Goal: Check status: Check status

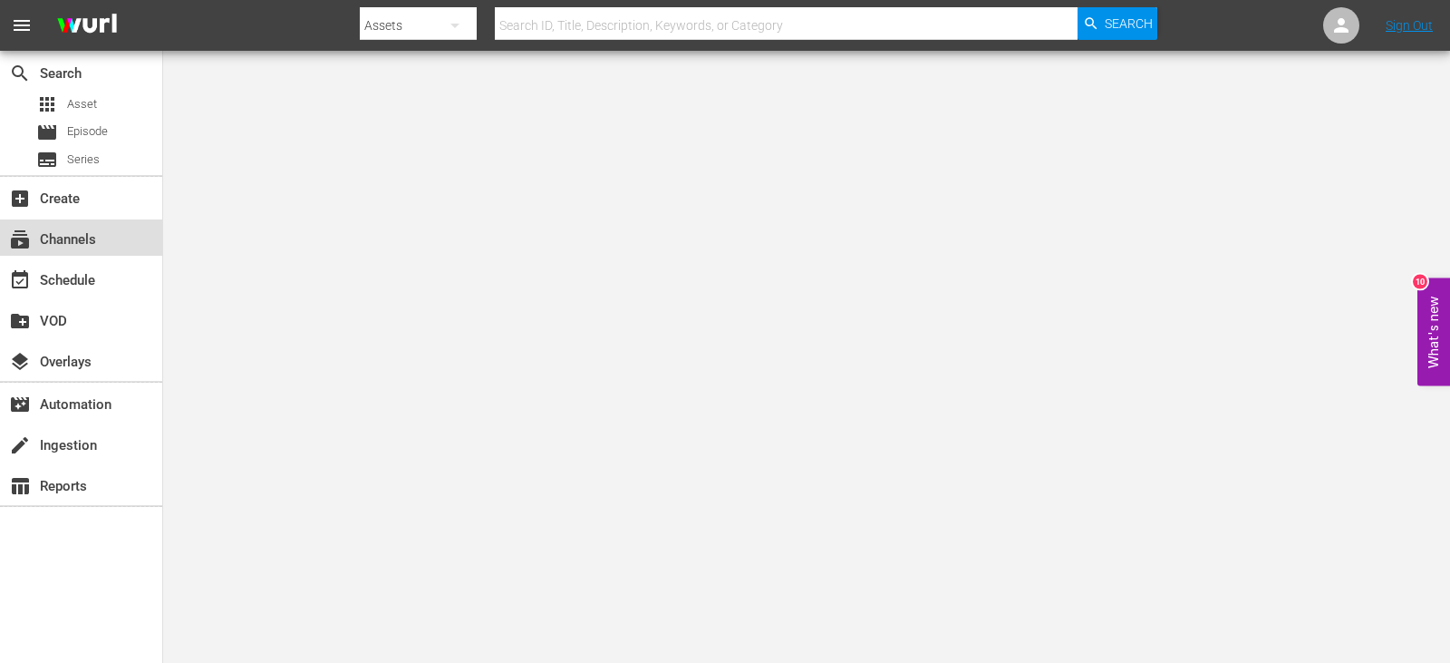
click at [66, 237] on div "subscriptions Channels" at bounding box center [51, 236] width 102 height 16
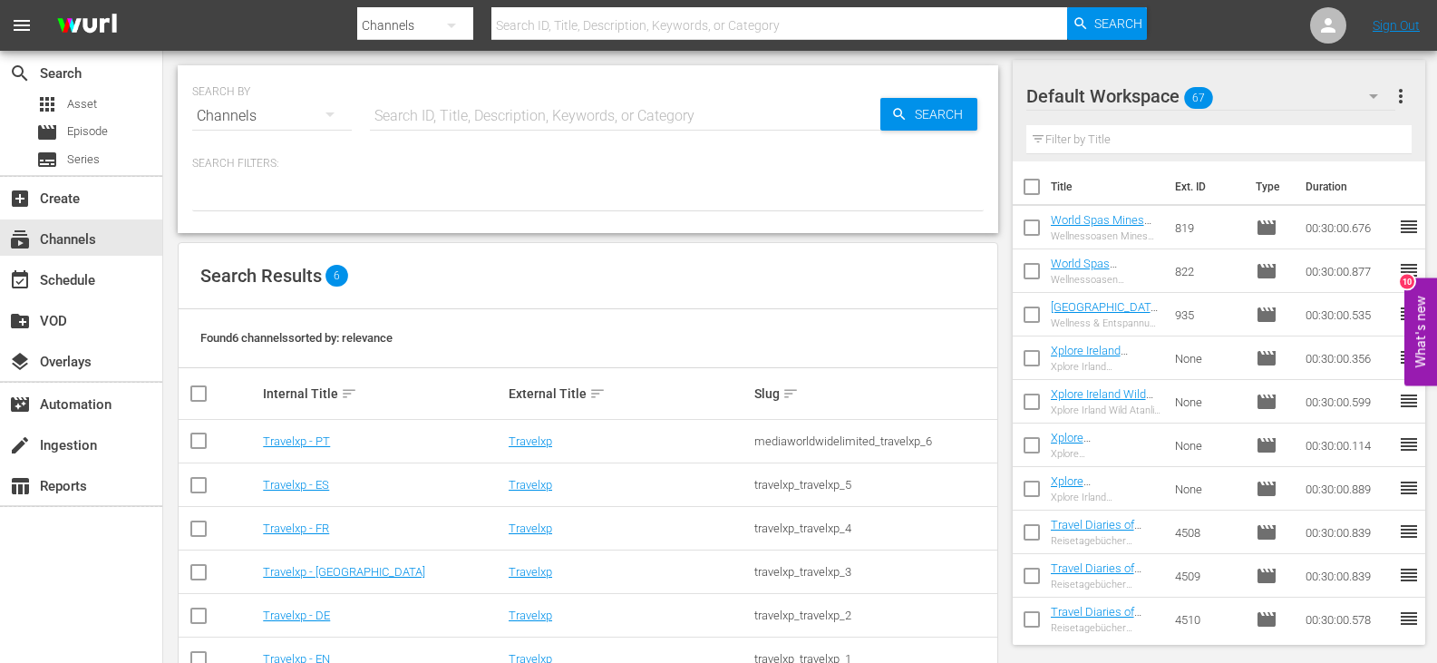
scroll to position [52, 0]
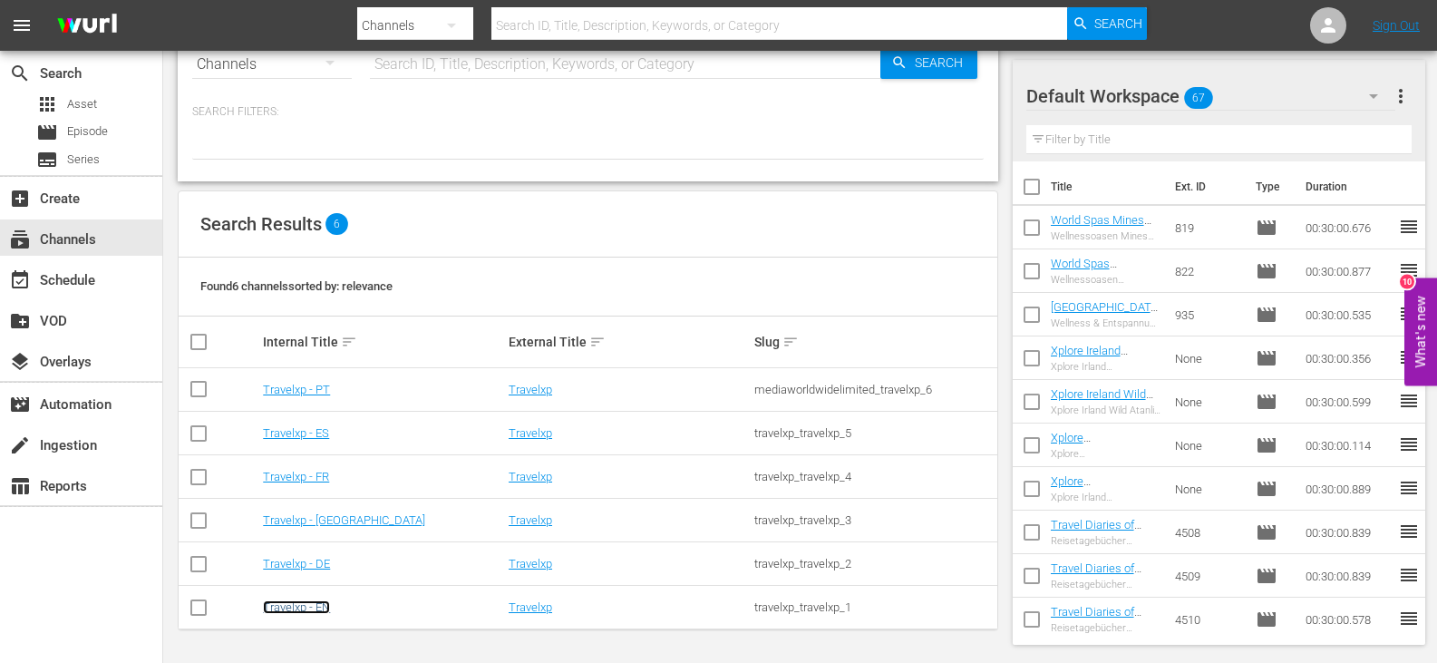
click at [312, 607] on link "Travelxp - EN" at bounding box center [296, 607] width 67 height 14
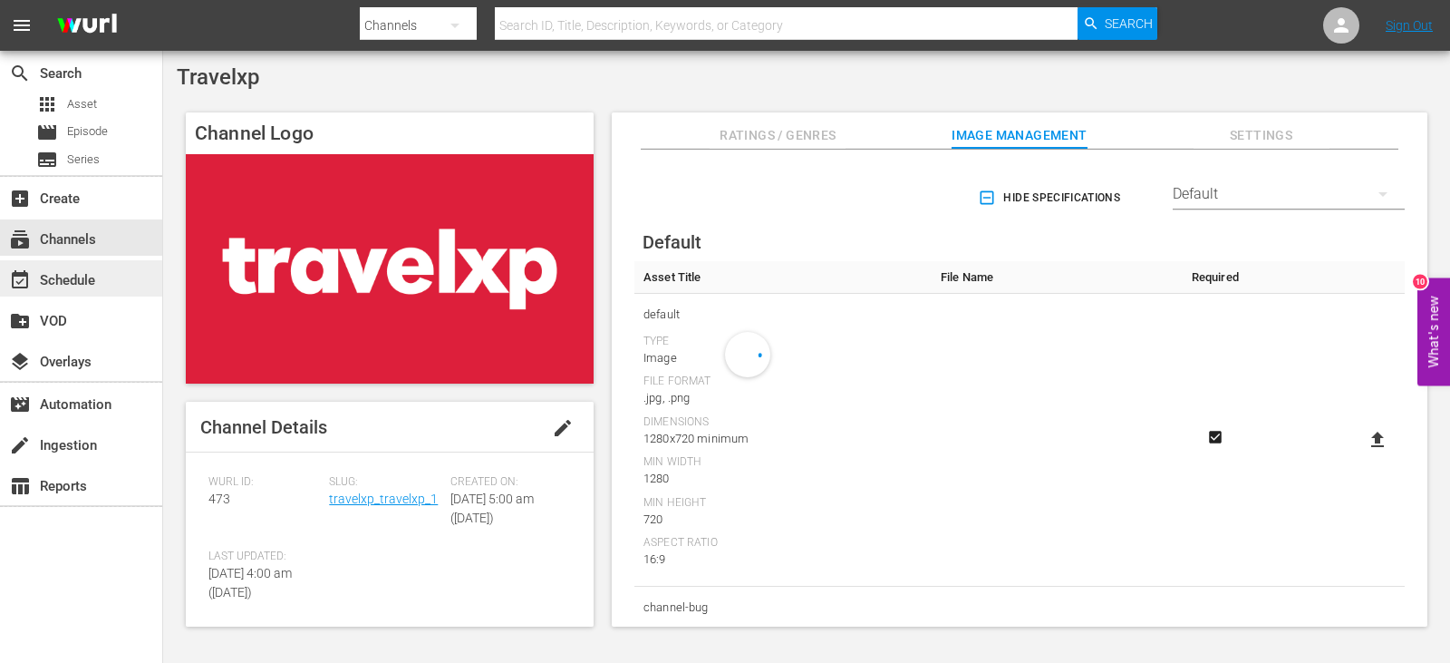
click at [101, 273] on div "event_available Schedule" at bounding box center [51, 277] width 102 height 16
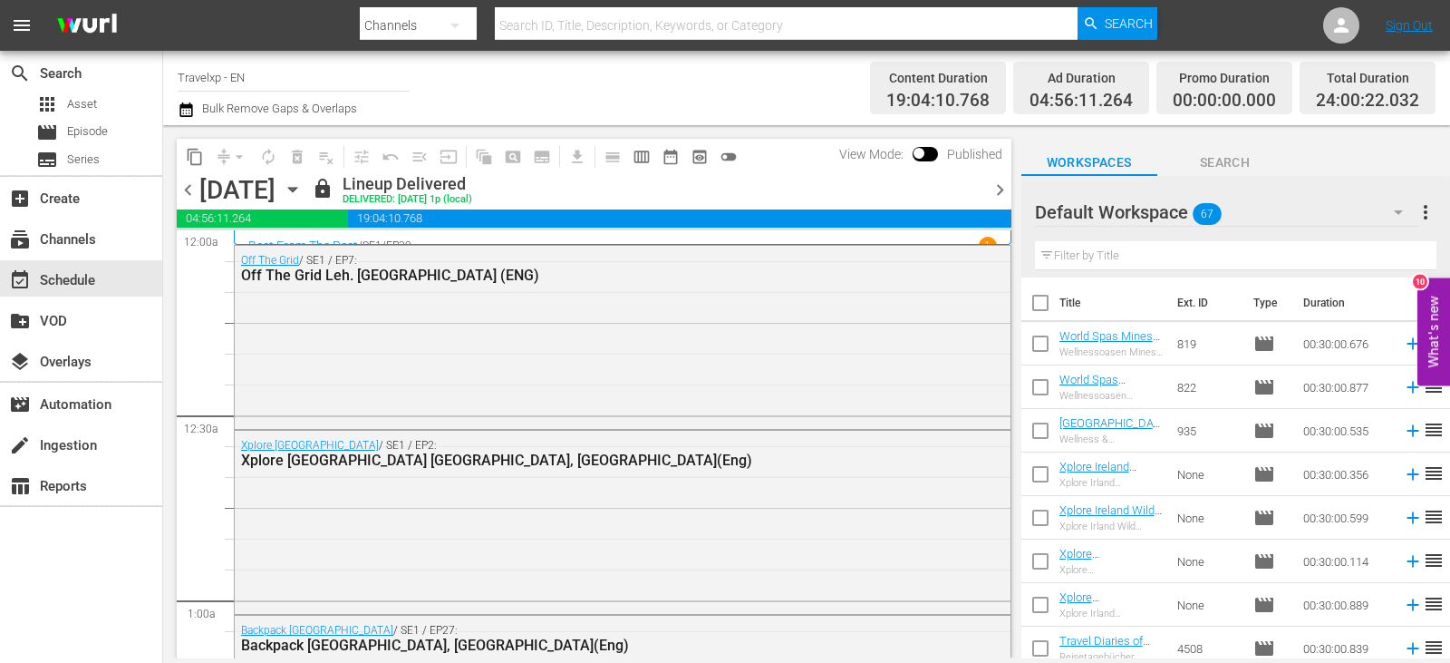
click at [1002, 186] on span "chevron_right" at bounding box center [1000, 190] width 23 height 23
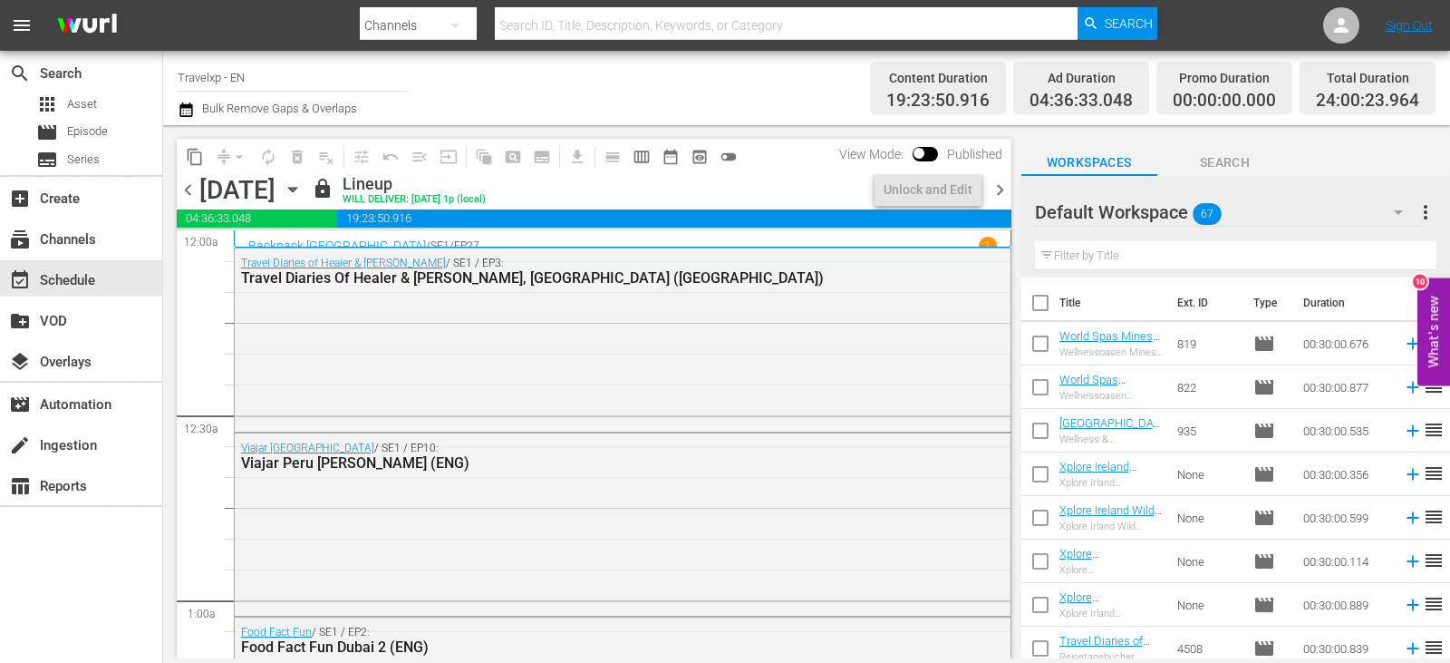
click at [994, 190] on span "chevron_right" at bounding box center [1000, 190] width 23 height 23
